Goal: Use online tool/utility: Utilize a website feature to perform a specific function

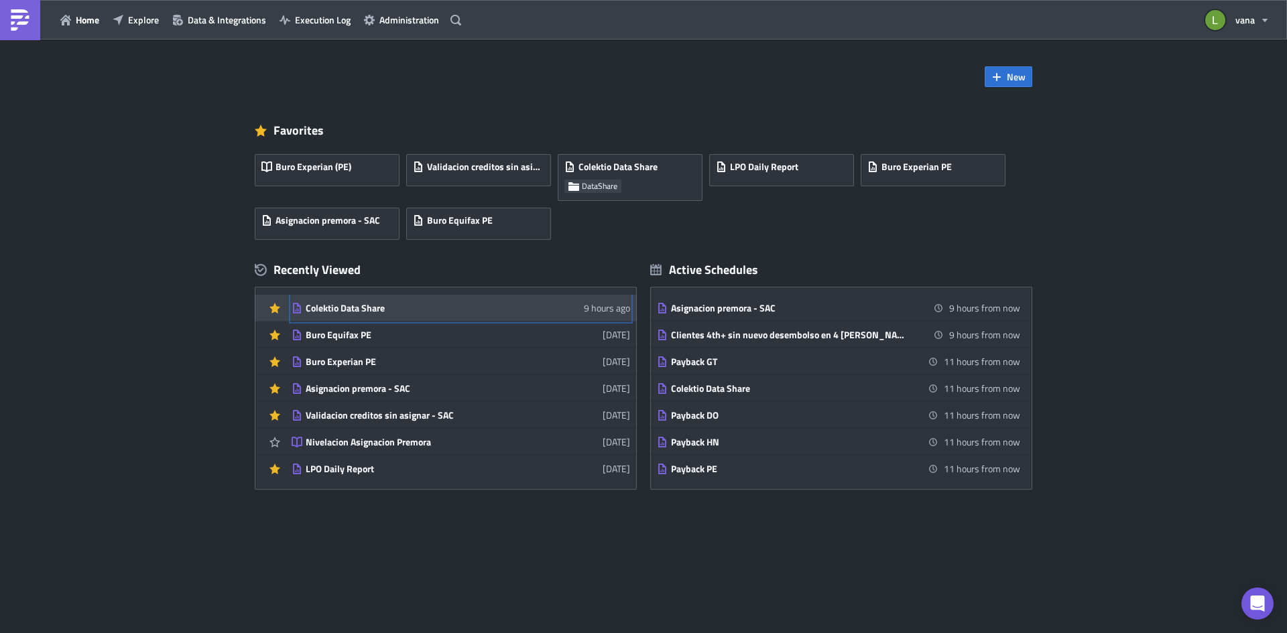
click at [367, 313] on div "Colektio Data Share" at bounding box center [423, 308] width 235 height 12
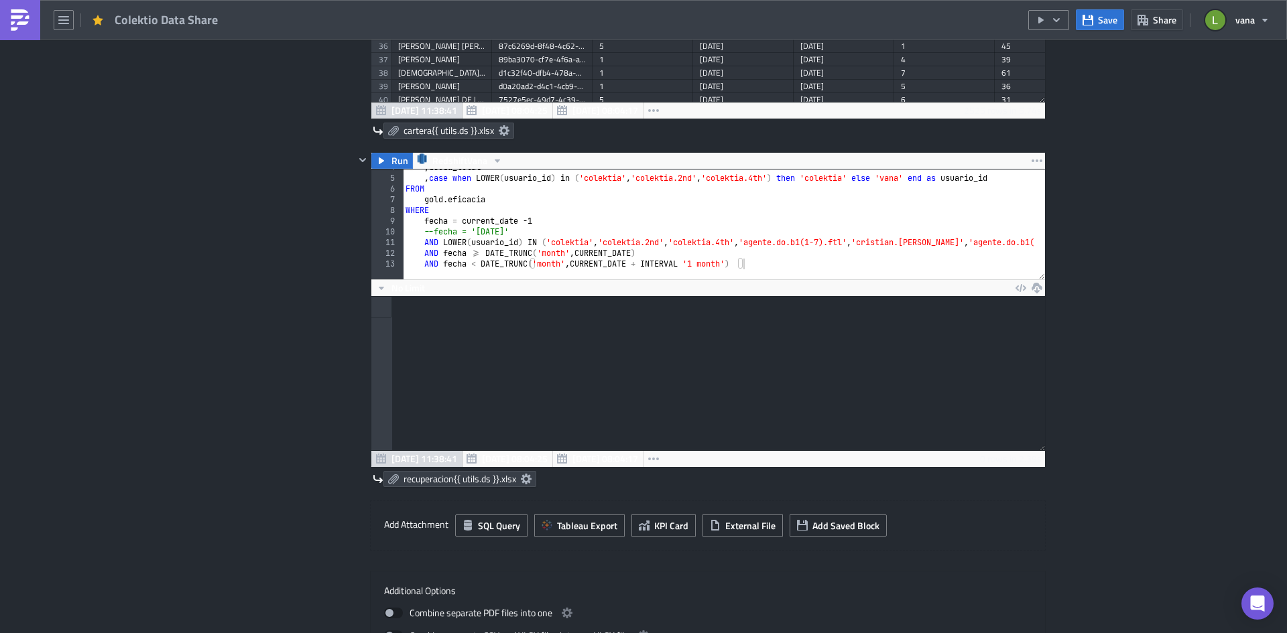
scroll to position [40, 0]
click at [419, 223] on div ", deuda_total , case when LOWER ( usuario_id ) in ( 'colektia' , 'colektia.2nd'…" at bounding box center [1054, 222] width 1303 height 121
click at [602, 229] on div ", deuda_total , case when LOWER ( usuario_id ) in ( 'colektia' , 'colektia.2nd'…" at bounding box center [1054, 222] width 1303 height 121
click at [382, 156] on button "Run" at bounding box center [392, 161] width 42 height 16
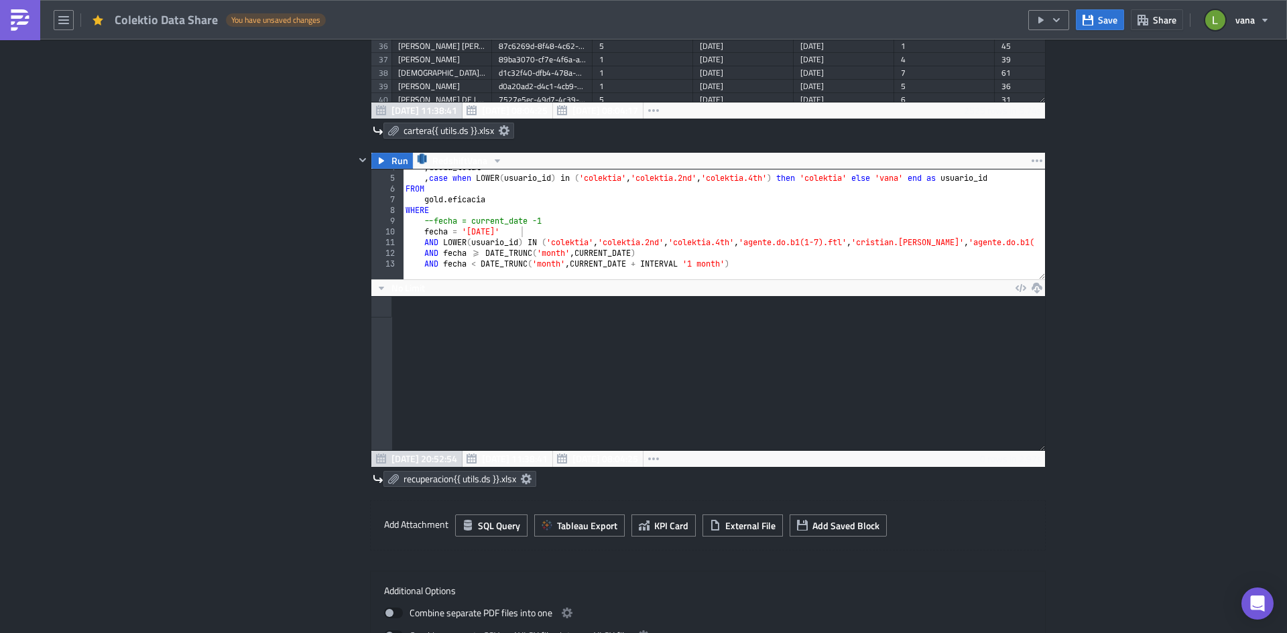
scroll to position [153, 673]
click at [645, 399] on div at bounding box center [707, 373] width 673 height 153
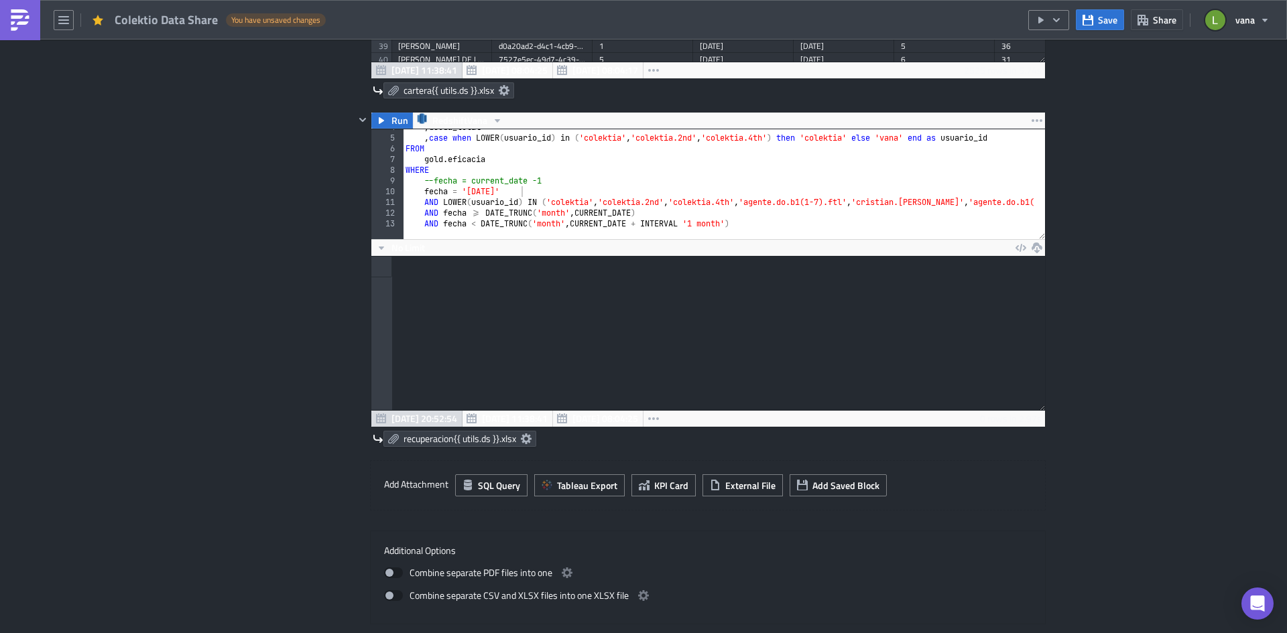
scroll to position [670, 0]
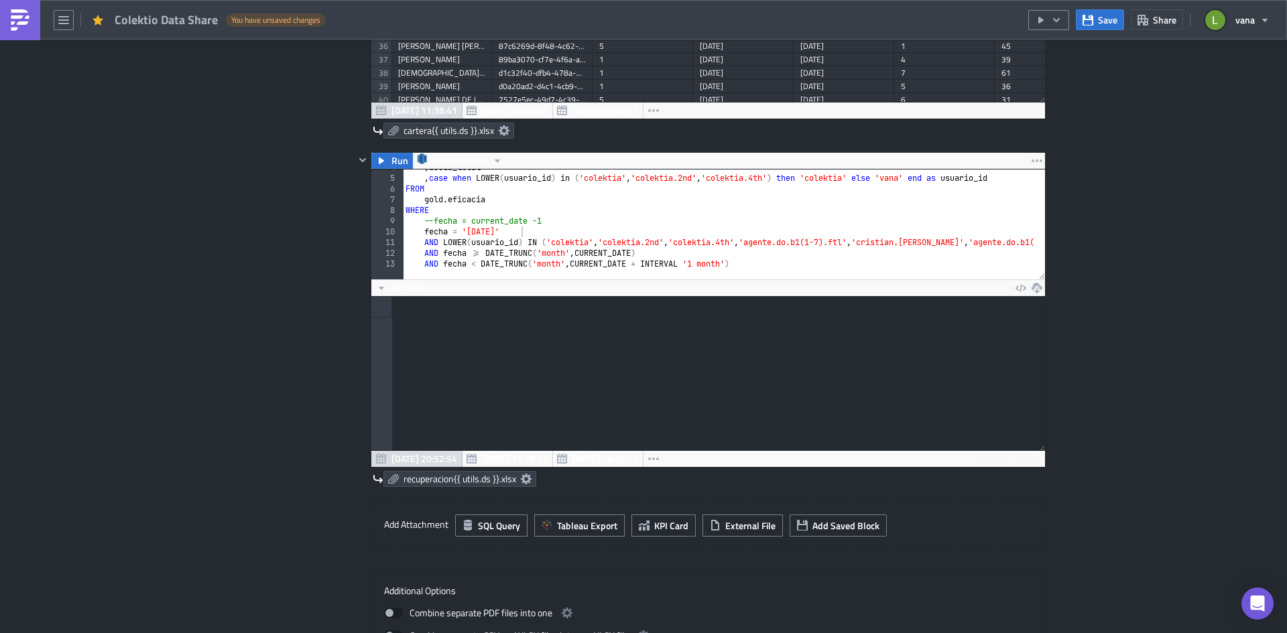
click at [422, 252] on div ", deuda_total , case when LOWER ( usuario_id ) in ( 'colektia' , 'colektia.2nd'…" at bounding box center [1054, 222] width 1303 height 121
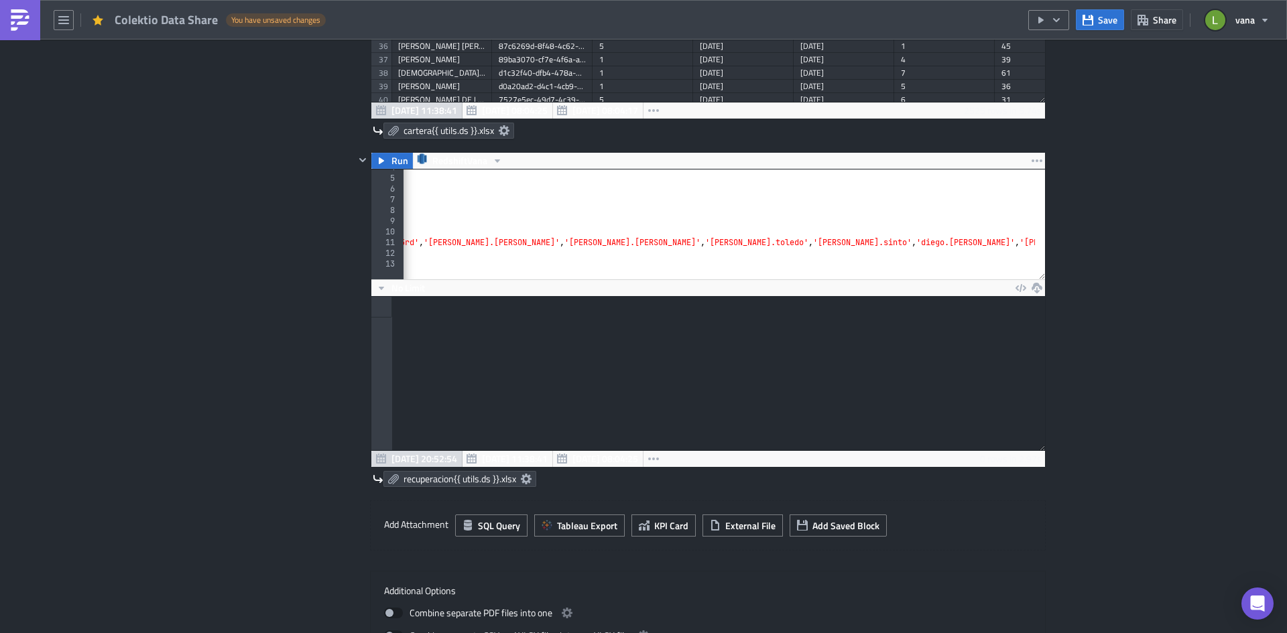
scroll to position [0, 671]
click at [1031, 244] on div at bounding box center [1037, 199] width 13 height 139
type textarea "AND LOWER(usuario_id) IN ('colektia', 'colektia.2nd', 'colektia.4th', 'agente.d…"
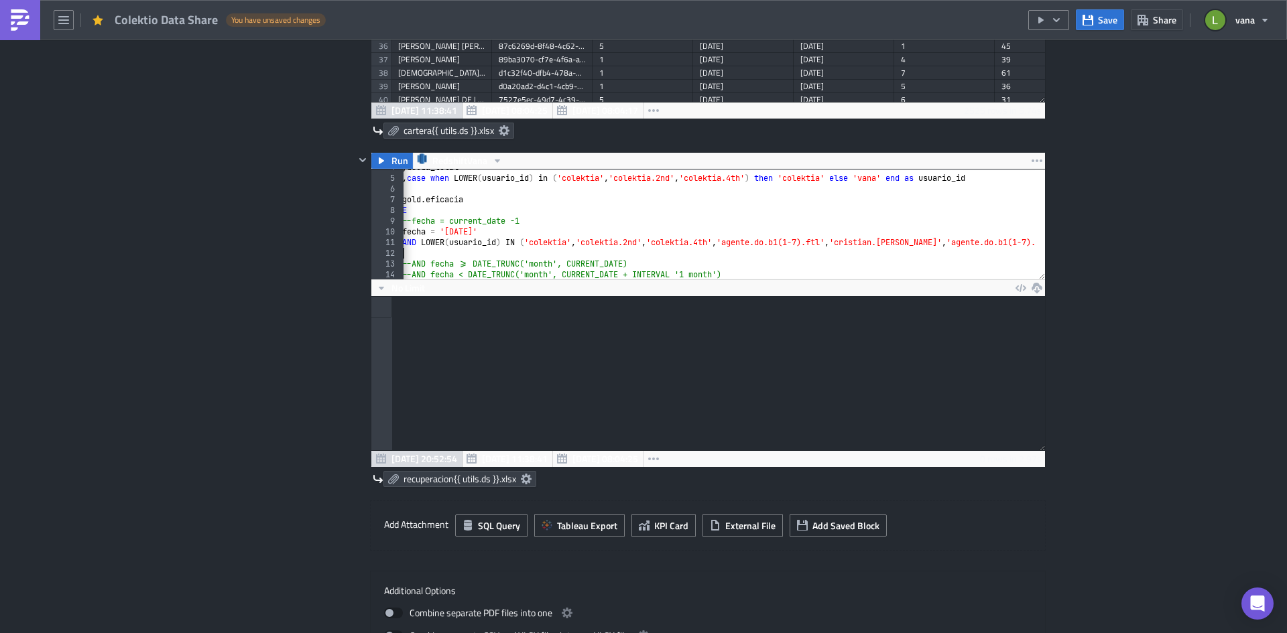
scroll to position [0, 0]
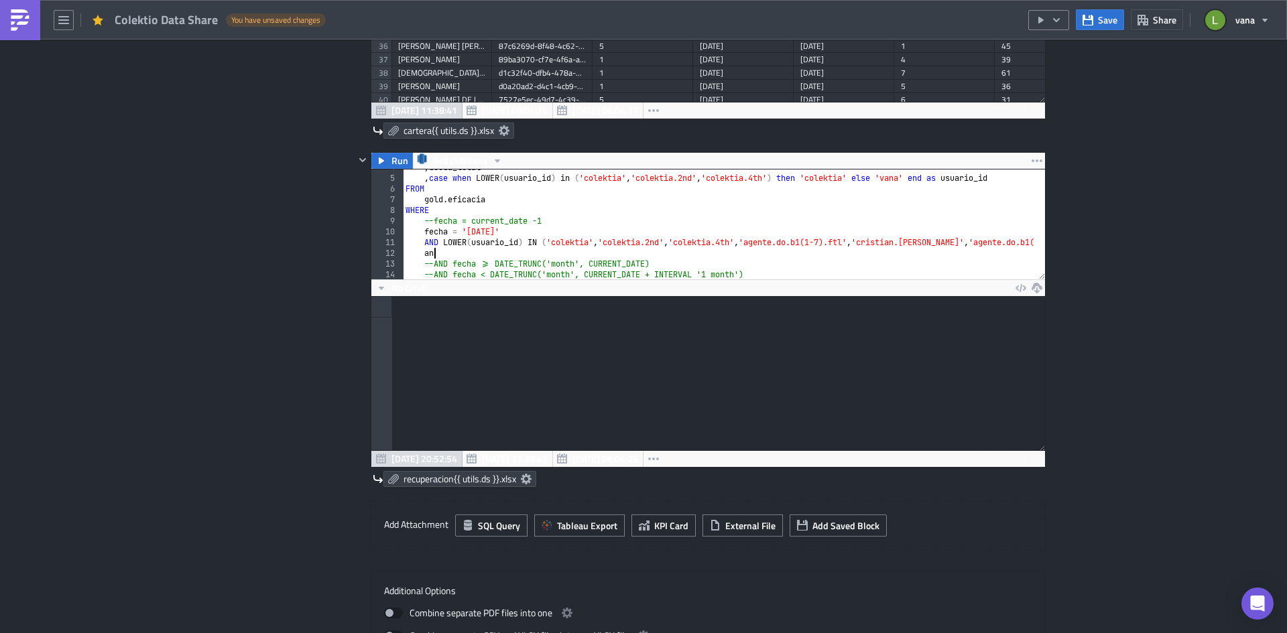
type textarea "a"
paste textarea "fecha"
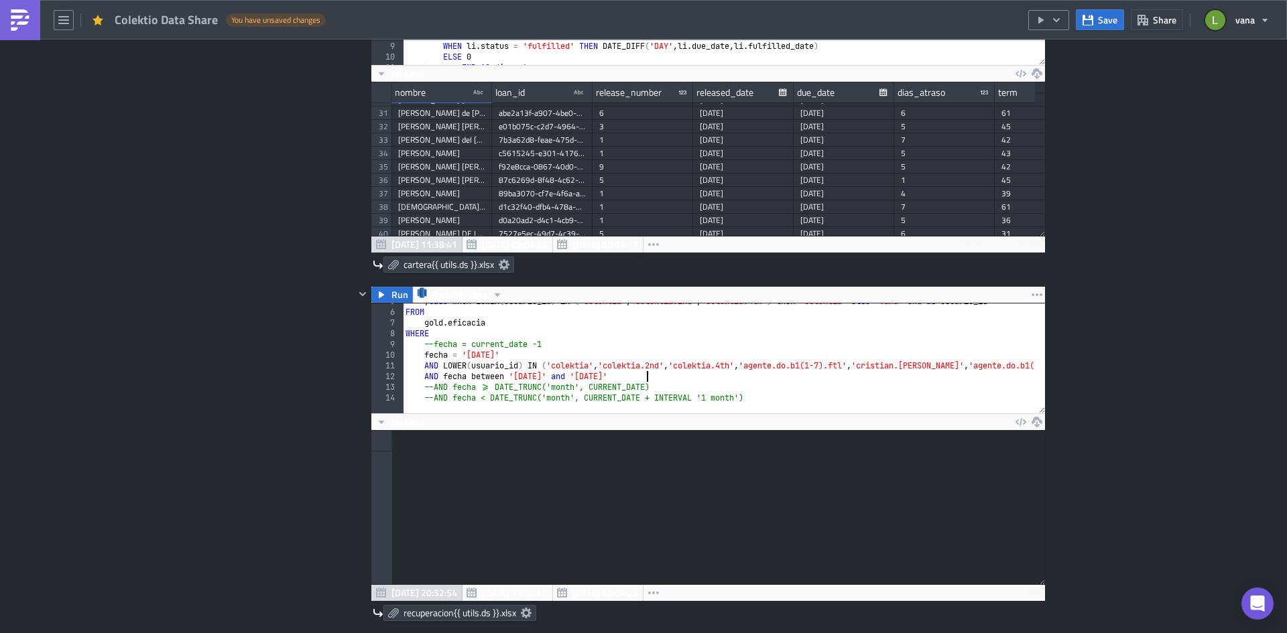
scroll to position [50, 0]
click at [383, 292] on button "Run" at bounding box center [392, 295] width 42 height 16
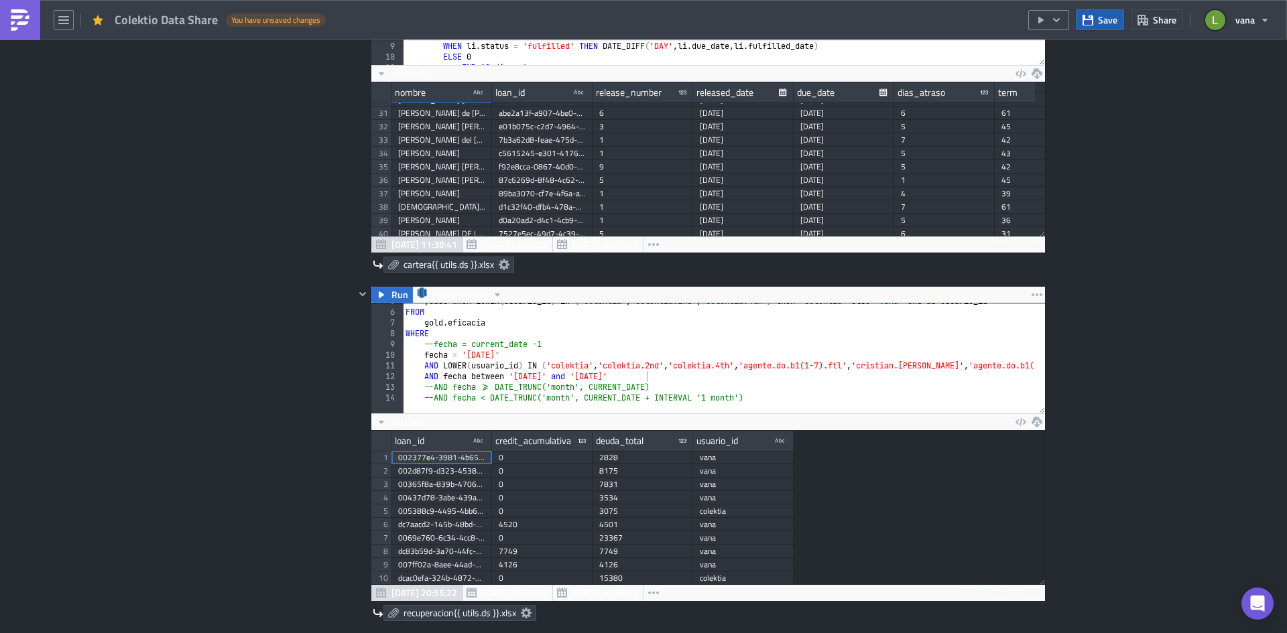
scroll to position [153, 673]
click at [1052, 19] on icon "button" at bounding box center [1056, 20] width 11 height 11
click at [1063, 78] on div "Run Report" at bounding box center [1089, 73] width 105 height 13
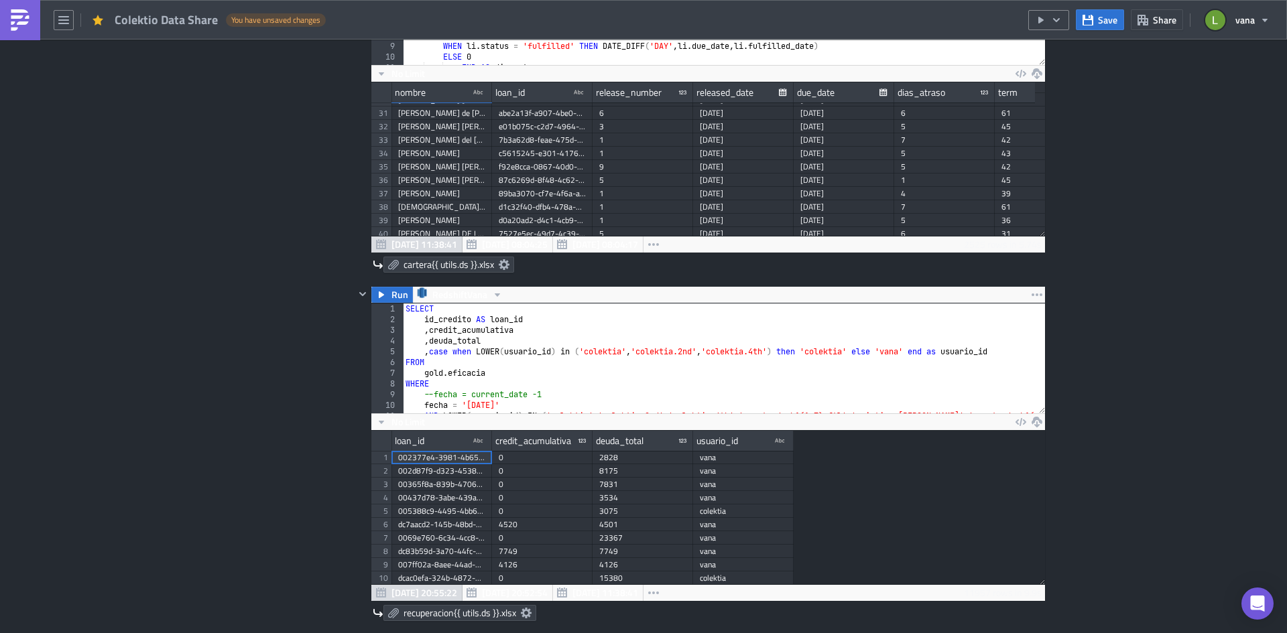
scroll to position [50, 0]
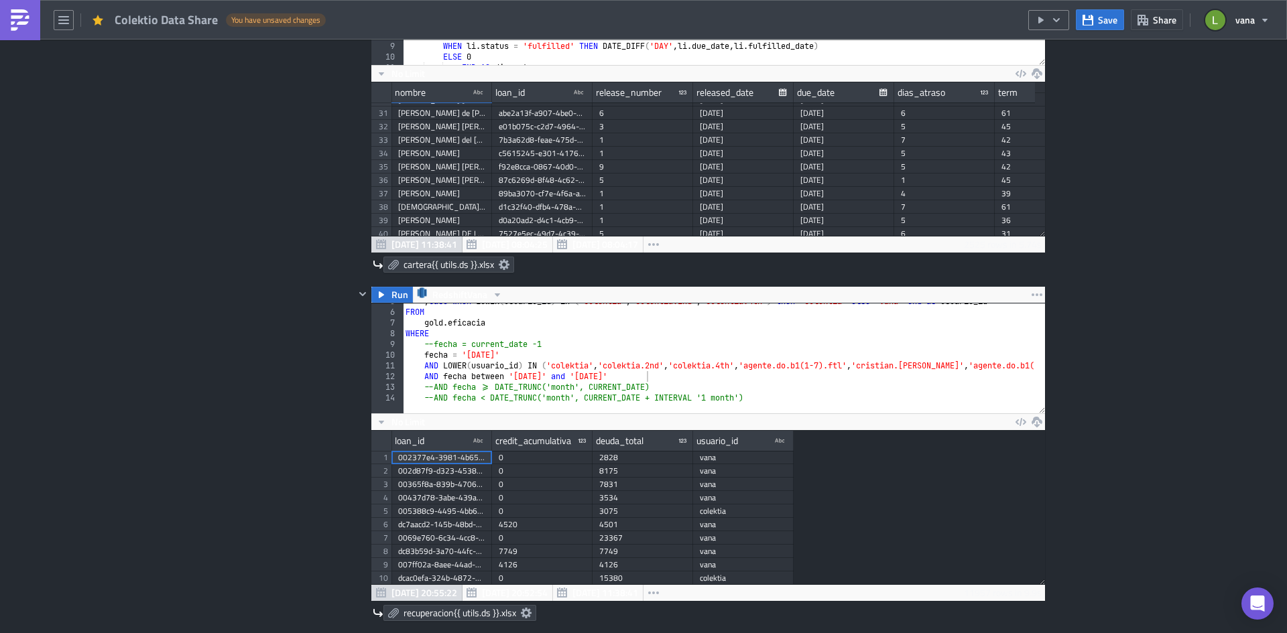
click at [420, 352] on div ", case when LOWER ( usuario_id ) in ( 'colektia' , 'colektia.2nd' , 'colektia.4…" at bounding box center [1054, 356] width 1303 height 121
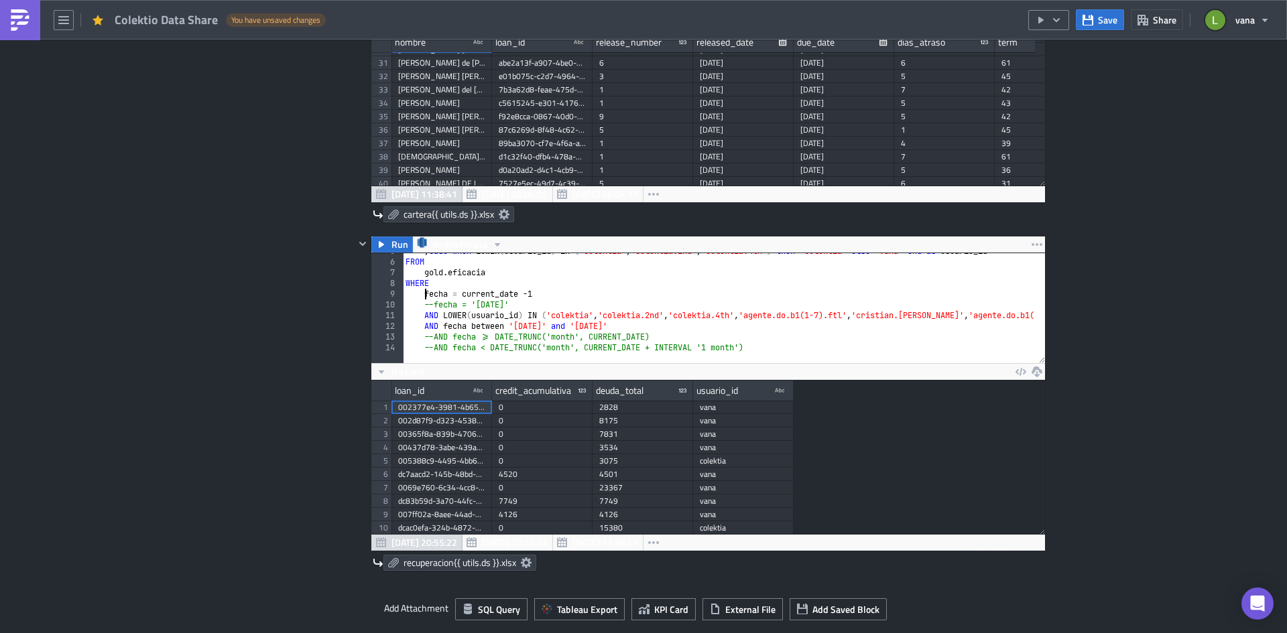
scroll to position [670, 0]
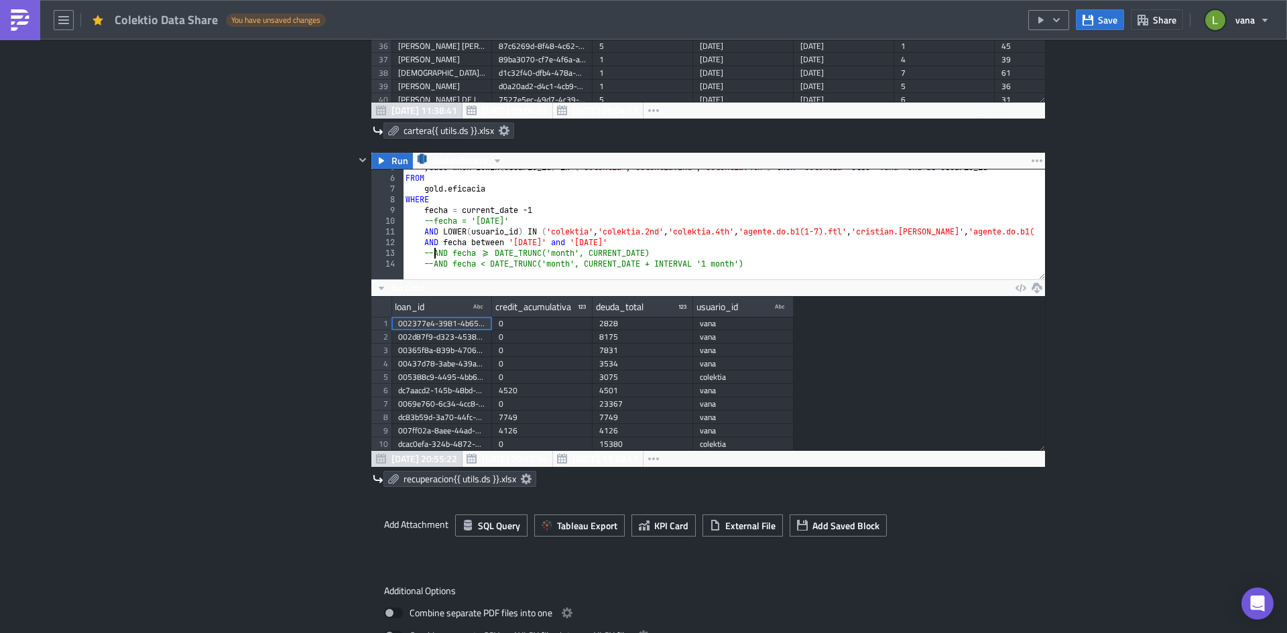
click at [430, 254] on div ", case when LOWER ( usuario_id ) in ( 'colektia' , 'colektia.2nd' , 'colektia.4…" at bounding box center [1054, 222] width 1303 height 121
type textarea "--AND fecha between '[DATE]' and '[DATE]'"
click at [1092, 26] on button "Save" at bounding box center [1100, 19] width 48 height 21
